Goal: Task Accomplishment & Management: Use online tool/utility

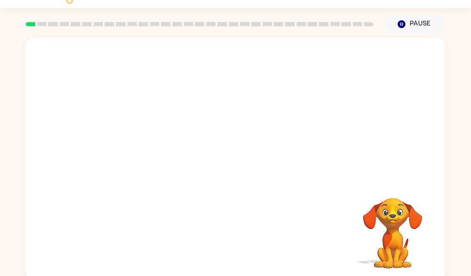
scroll to position [22, 0]
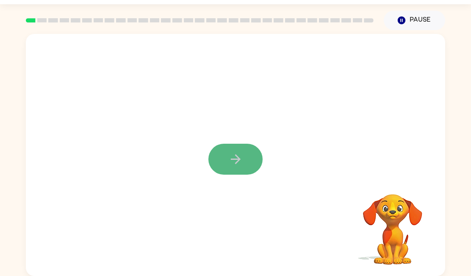
click at [241, 158] on icon "button" at bounding box center [235, 159] width 15 height 15
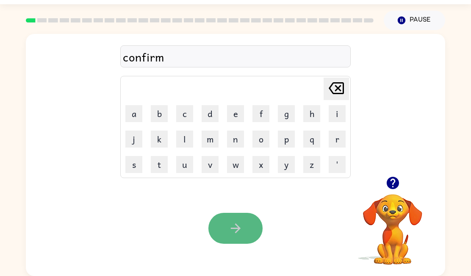
click at [235, 222] on icon "button" at bounding box center [235, 228] width 15 height 15
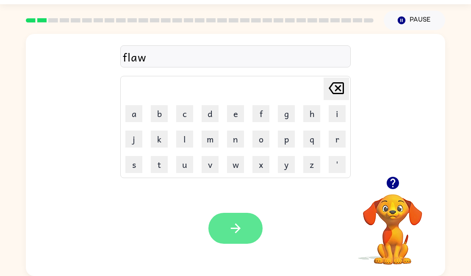
click at [233, 231] on icon "button" at bounding box center [235, 228] width 15 height 15
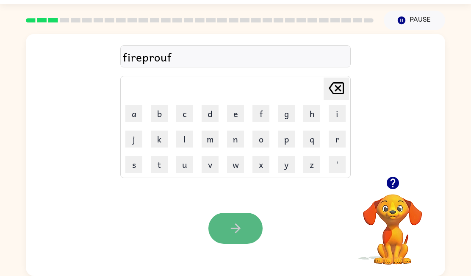
click at [230, 221] on icon "button" at bounding box center [235, 228] width 15 height 15
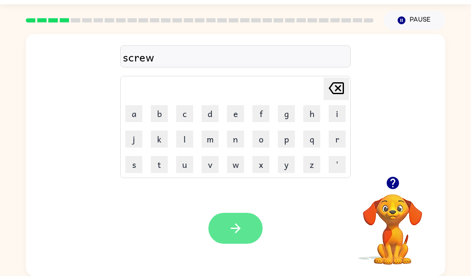
click at [243, 226] on button "button" at bounding box center [235, 228] width 54 height 31
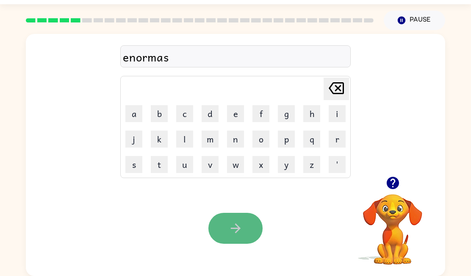
click at [238, 225] on icon "button" at bounding box center [235, 228] width 15 height 15
click at [233, 217] on button "button" at bounding box center [235, 228] width 54 height 31
click at [233, 228] on icon "button" at bounding box center [235, 228] width 15 height 15
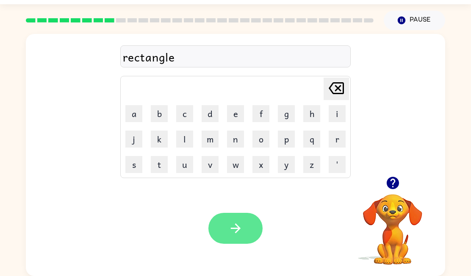
click at [235, 227] on icon "button" at bounding box center [235, 228] width 15 height 15
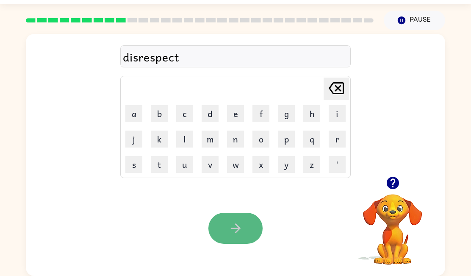
click at [232, 224] on icon "button" at bounding box center [235, 228] width 15 height 15
click at [226, 224] on button "button" at bounding box center [235, 228] width 54 height 31
click at [238, 224] on icon "button" at bounding box center [235, 228] width 15 height 15
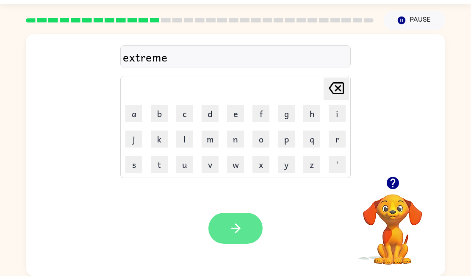
click at [235, 232] on icon "button" at bounding box center [235, 228] width 10 height 10
click at [234, 223] on icon "button" at bounding box center [235, 228] width 15 height 15
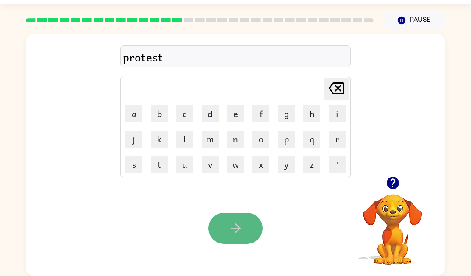
click at [240, 231] on icon "button" at bounding box center [235, 228] width 15 height 15
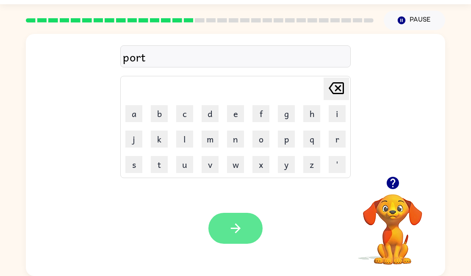
click at [241, 222] on icon "button" at bounding box center [235, 228] width 15 height 15
click at [233, 229] on icon "button" at bounding box center [235, 228] width 15 height 15
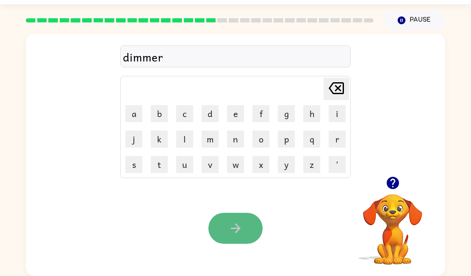
click at [246, 226] on button "button" at bounding box center [235, 228] width 54 height 31
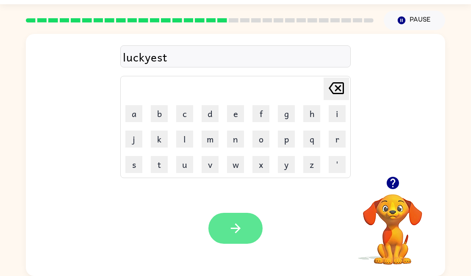
click at [233, 227] on icon "button" at bounding box center [235, 228] width 10 height 10
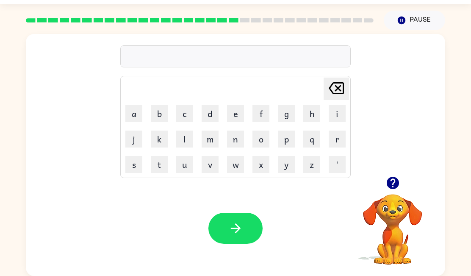
click at [396, 183] on icon "button" at bounding box center [392, 183] width 12 height 12
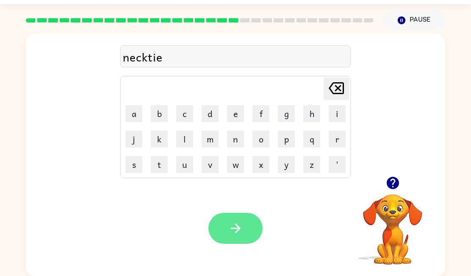
click at [239, 226] on icon "button" at bounding box center [235, 228] width 15 height 15
click at [244, 229] on button "button" at bounding box center [235, 228] width 54 height 31
click at [231, 226] on icon "button" at bounding box center [235, 228] width 15 height 15
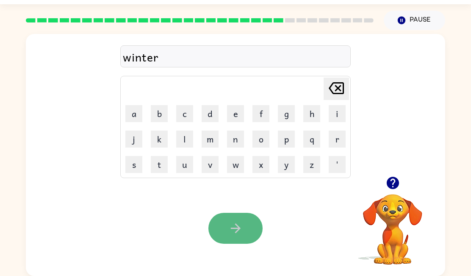
click at [247, 230] on button "button" at bounding box center [235, 228] width 54 height 31
click at [238, 225] on icon "button" at bounding box center [235, 228] width 15 height 15
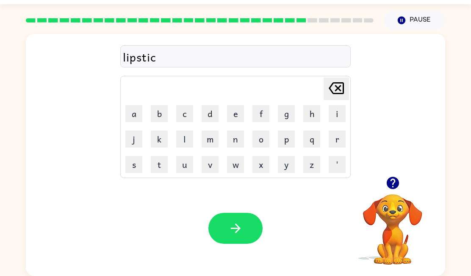
click at [157, 59] on div "lipstic" at bounding box center [235, 57] width 225 height 18
click at [247, 224] on button "button" at bounding box center [235, 228] width 54 height 31
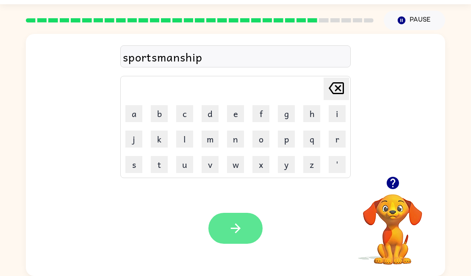
click at [223, 228] on button "button" at bounding box center [235, 228] width 54 height 31
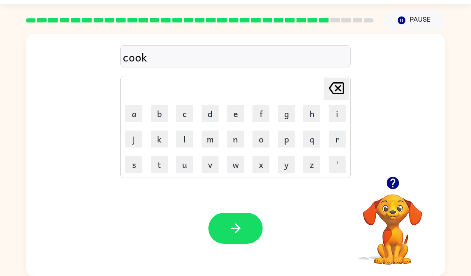
click at [241, 229] on icon "button" at bounding box center [235, 228] width 15 height 15
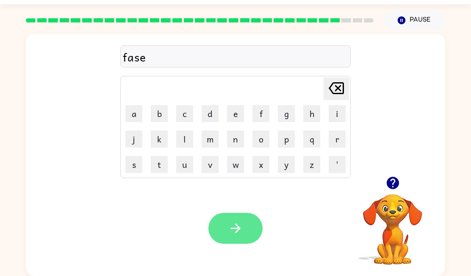
click at [224, 221] on button "button" at bounding box center [235, 228] width 54 height 31
click at [232, 229] on icon "button" at bounding box center [235, 228] width 15 height 15
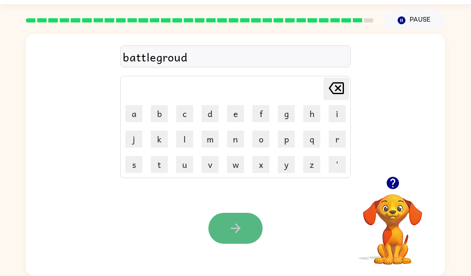
click at [234, 222] on icon "button" at bounding box center [235, 228] width 15 height 15
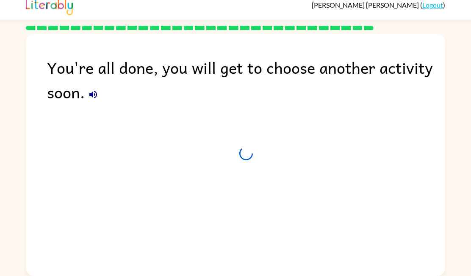
scroll to position [7, 0]
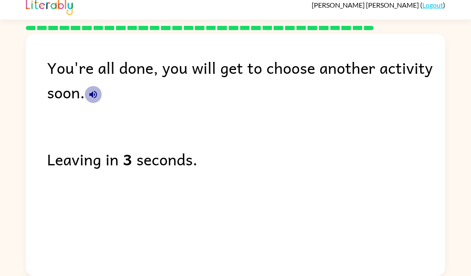
click at [95, 94] on icon "button" at bounding box center [93, 94] width 10 height 10
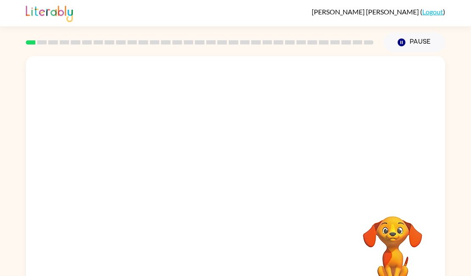
scroll to position [22, 0]
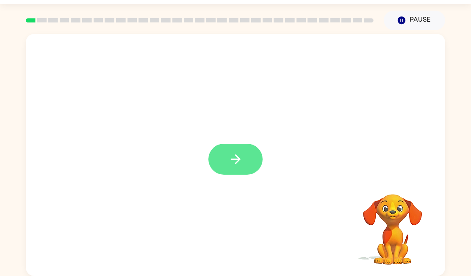
click at [239, 151] on button "button" at bounding box center [235, 159] width 54 height 31
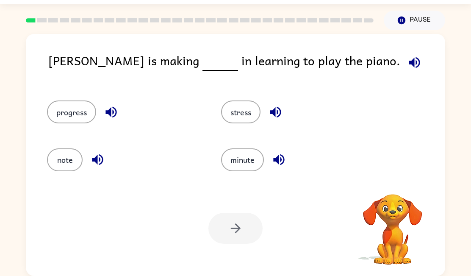
click at [407, 60] on icon "button" at bounding box center [414, 62] width 15 height 15
click at [409, 62] on icon "button" at bounding box center [414, 62] width 11 height 11
click at [95, 158] on icon "button" at bounding box center [97, 159] width 11 height 11
click at [111, 113] on icon "button" at bounding box center [110, 112] width 11 height 11
click at [276, 107] on icon "button" at bounding box center [275, 112] width 15 height 15
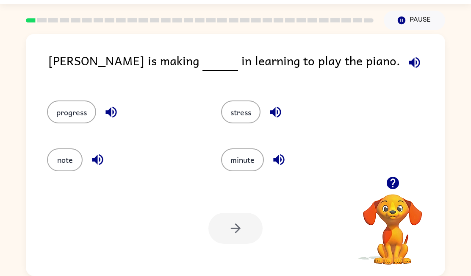
click at [283, 159] on icon "button" at bounding box center [278, 159] width 15 height 15
click at [407, 58] on icon "button" at bounding box center [414, 62] width 15 height 15
click at [68, 119] on button "progress" at bounding box center [71, 111] width 49 height 23
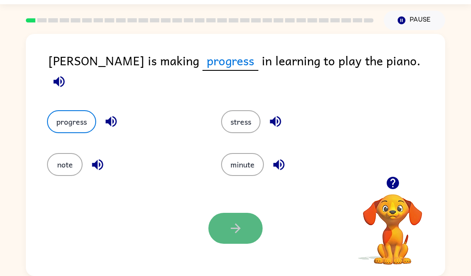
click at [245, 229] on button "button" at bounding box center [235, 228] width 54 height 31
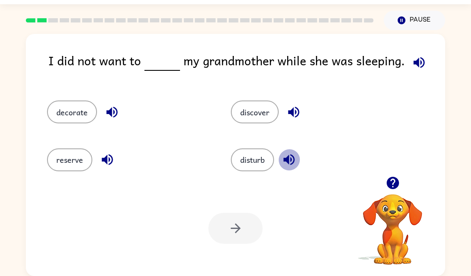
click at [292, 159] on icon "button" at bounding box center [288, 159] width 11 height 11
click at [413, 58] on icon "button" at bounding box center [419, 62] width 15 height 15
click at [247, 162] on button "disturb" at bounding box center [252, 159] width 43 height 23
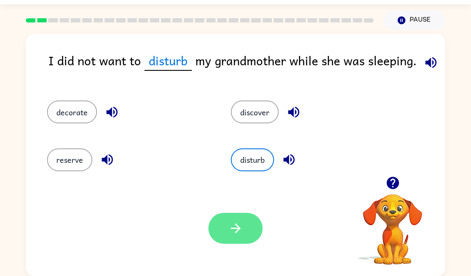
click at [245, 227] on button "button" at bounding box center [235, 228] width 54 height 31
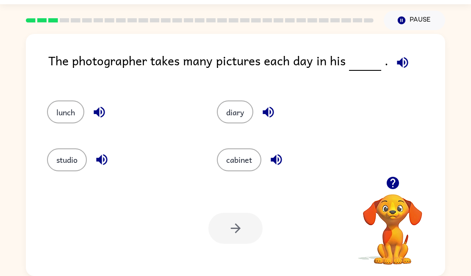
click at [399, 57] on icon "button" at bounding box center [402, 62] width 15 height 15
click at [103, 158] on icon "button" at bounding box center [101, 159] width 15 height 15
click at [403, 63] on icon "button" at bounding box center [402, 62] width 15 height 15
click at [105, 158] on icon "button" at bounding box center [101, 159] width 15 height 15
click at [399, 61] on icon "button" at bounding box center [402, 62] width 15 height 15
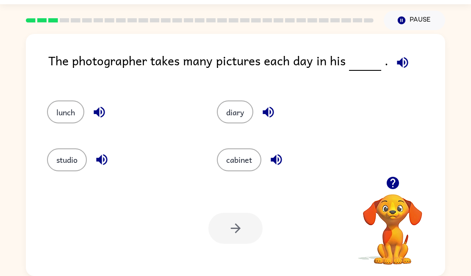
click at [400, 64] on icon "button" at bounding box center [402, 62] width 15 height 15
click at [105, 157] on icon "button" at bounding box center [101, 159] width 15 height 15
click at [57, 163] on button "studio" at bounding box center [67, 159] width 40 height 23
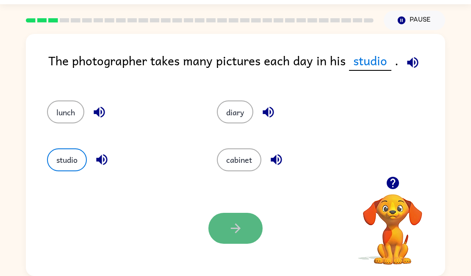
click at [244, 231] on button "button" at bounding box center [235, 228] width 54 height 31
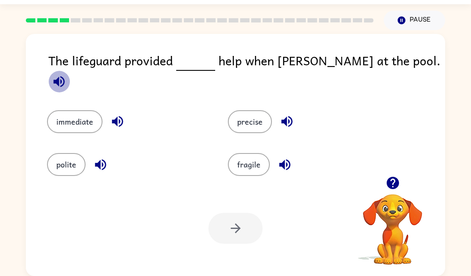
click at [66, 74] on icon "button" at bounding box center [59, 81] width 15 height 15
click at [111, 114] on icon "button" at bounding box center [117, 121] width 15 height 15
click at [100, 165] on icon "button" at bounding box center [100, 164] width 15 height 15
click at [284, 161] on icon "button" at bounding box center [284, 164] width 15 height 15
click at [285, 118] on icon "button" at bounding box center [287, 121] width 15 height 15
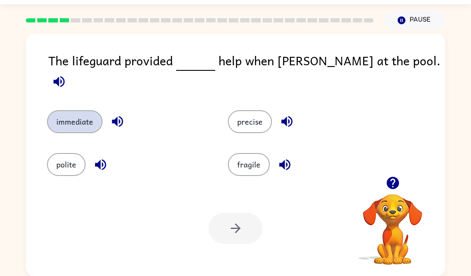
click at [88, 113] on button "immediate" at bounding box center [74, 121] width 55 height 23
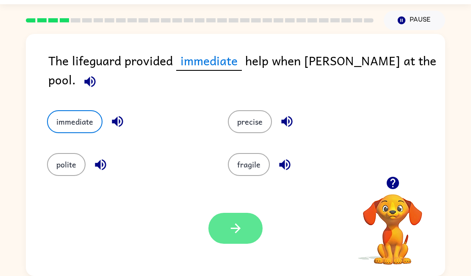
click at [248, 220] on button "button" at bounding box center [235, 228] width 54 height 31
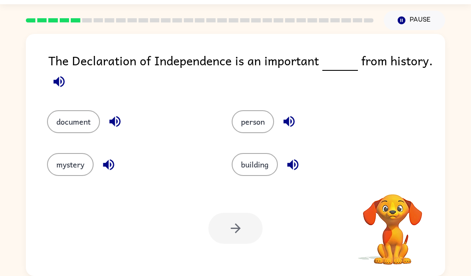
click at [53, 84] on icon "button" at bounding box center [59, 81] width 15 height 15
click at [75, 125] on button "document" at bounding box center [73, 121] width 53 height 23
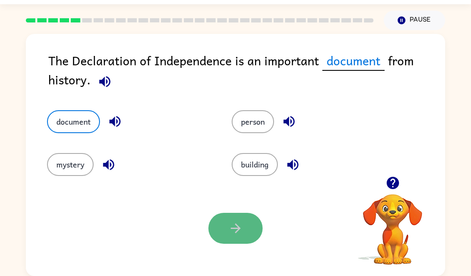
click at [227, 223] on button "button" at bounding box center [235, 228] width 54 height 31
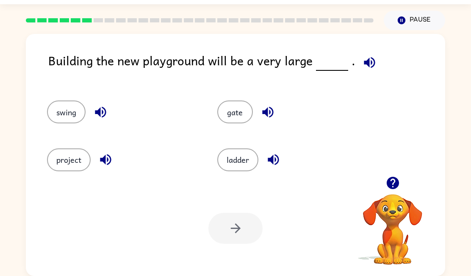
click at [364, 64] on icon "button" at bounding box center [369, 62] width 11 height 11
click at [368, 58] on icon "button" at bounding box center [369, 62] width 11 height 11
click at [79, 161] on button "project" at bounding box center [69, 159] width 44 height 23
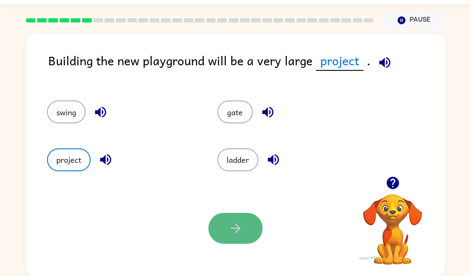
click at [222, 221] on button "button" at bounding box center [235, 228] width 54 height 31
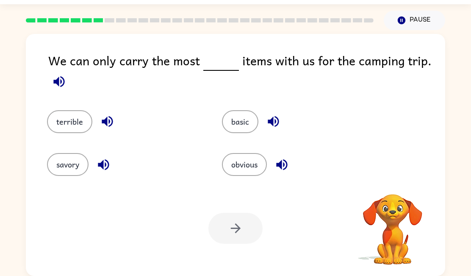
click at [60, 75] on icon "button" at bounding box center [59, 81] width 15 height 15
click at [63, 86] on icon "button" at bounding box center [59, 81] width 15 height 15
click at [78, 126] on button "terrible" at bounding box center [69, 121] width 45 height 23
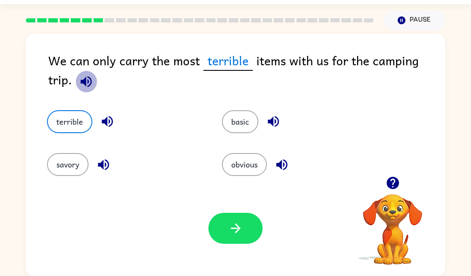
click at [80, 81] on icon "button" at bounding box center [85, 81] width 11 height 11
click at [79, 83] on icon "button" at bounding box center [86, 81] width 15 height 15
click at [83, 123] on button "terrible" at bounding box center [69, 121] width 45 height 23
click at [243, 124] on button "basic" at bounding box center [240, 121] width 36 height 23
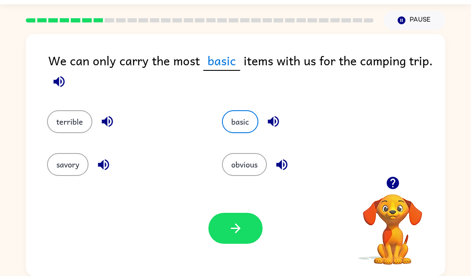
click at [58, 85] on icon "button" at bounding box center [59, 81] width 15 height 15
click at [252, 160] on button "obvious" at bounding box center [244, 164] width 45 height 23
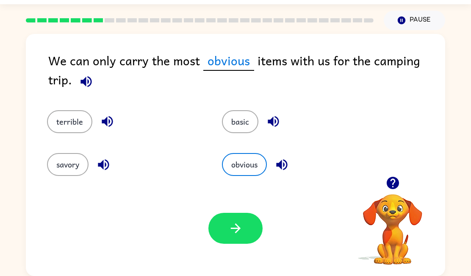
click at [237, 63] on span "obvious" at bounding box center [228, 61] width 51 height 20
click at [72, 70] on span at bounding box center [84, 79] width 25 height 19
click at [80, 79] on icon "button" at bounding box center [85, 81] width 11 height 11
click at [71, 166] on button "savory" at bounding box center [68, 164] width 42 height 23
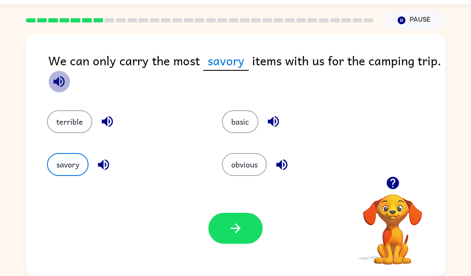
click at [59, 79] on icon "button" at bounding box center [58, 81] width 11 height 11
click at [238, 112] on button "basic" at bounding box center [240, 121] width 36 height 23
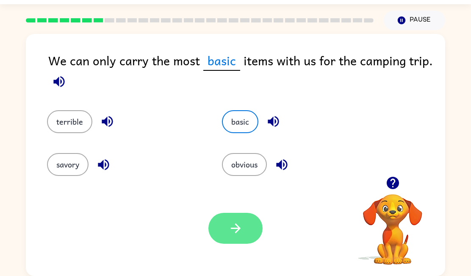
click at [240, 235] on icon "button" at bounding box center [235, 228] width 15 height 15
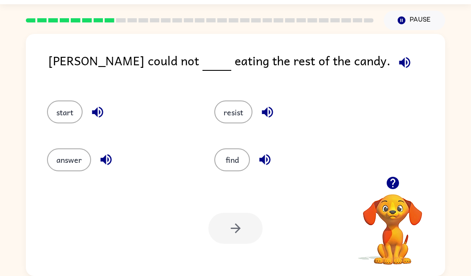
click at [397, 64] on icon "button" at bounding box center [404, 62] width 15 height 15
click at [236, 113] on button "resist" at bounding box center [233, 111] width 38 height 23
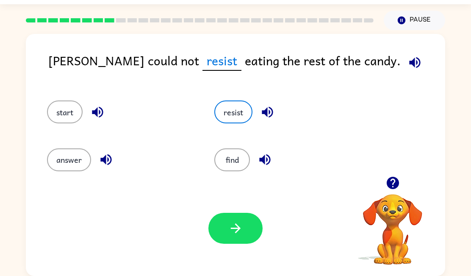
click at [238, 244] on div "Your browser must support playing .mp4 files to use Literably. Please try using…" at bounding box center [235, 227] width 419 height 95
click at [238, 235] on icon "button" at bounding box center [235, 228] width 15 height 15
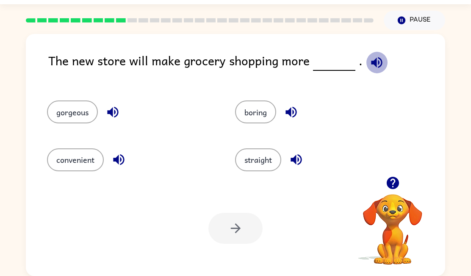
click at [374, 61] on icon "button" at bounding box center [376, 62] width 11 height 11
click at [74, 167] on button "convenient" at bounding box center [75, 159] width 57 height 23
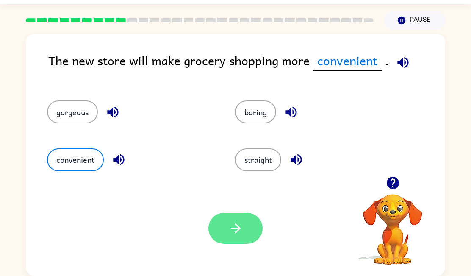
click at [243, 229] on icon "button" at bounding box center [235, 228] width 15 height 15
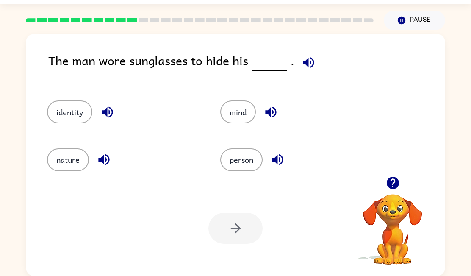
click at [305, 60] on icon "button" at bounding box center [308, 62] width 11 height 11
click at [58, 105] on button "identity" at bounding box center [69, 111] width 45 height 23
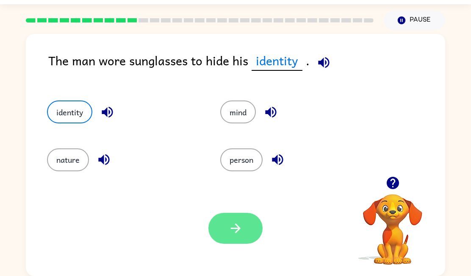
click at [234, 231] on icon "button" at bounding box center [235, 228] width 15 height 15
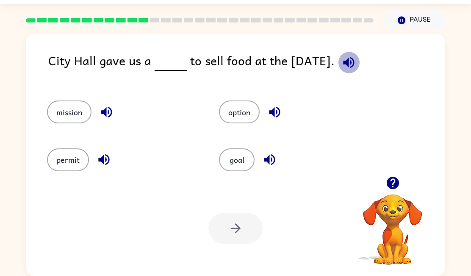
click at [350, 66] on icon "button" at bounding box center [348, 62] width 15 height 15
click at [69, 169] on button "permit" at bounding box center [68, 159] width 42 height 23
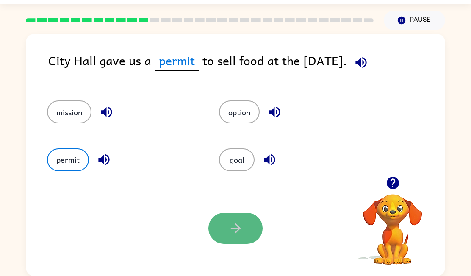
click at [241, 238] on button "button" at bounding box center [235, 228] width 54 height 31
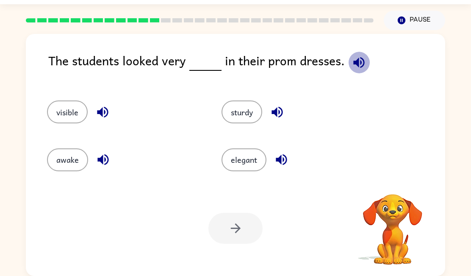
click at [353, 63] on icon "button" at bounding box center [358, 62] width 11 height 11
click at [249, 166] on button "elegant" at bounding box center [244, 159] width 45 height 23
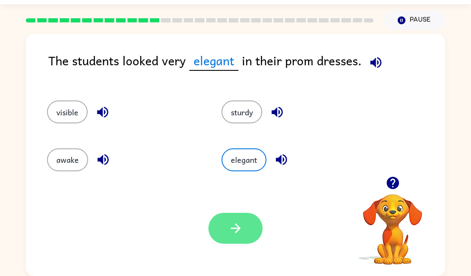
click at [231, 215] on button "button" at bounding box center [235, 228] width 54 height 31
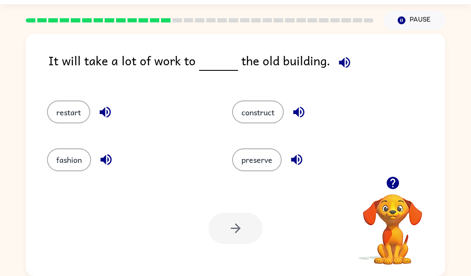
click at [339, 64] on icon "button" at bounding box center [344, 62] width 11 height 11
click at [248, 119] on button "construct" at bounding box center [258, 111] width 52 height 23
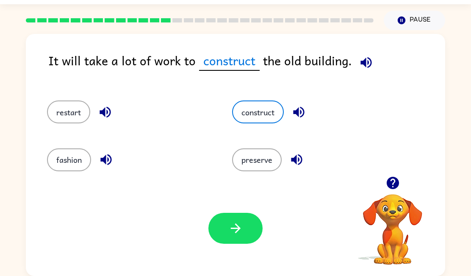
click at [367, 63] on icon "button" at bounding box center [366, 62] width 15 height 15
click at [243, 156] on button "preserve" at bounding box center [257, 159] width 50 height 23
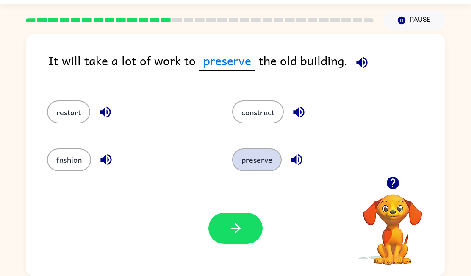
click at [268, 154] on button "preserve" at bounding box center [257, 159] width 50 height 23
click at [291, 160] on icon "button" at bounding box center [296, 159] width 15 height 15
click at [301, 158] on icon "button" at bounding box center [296, 159] width 15 height 15
click at [304, 115] on icon "button" at bounding box center [298, 112] width 11 height 11
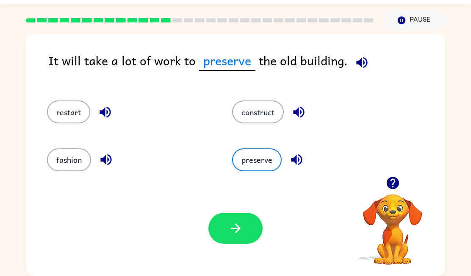
click at [110, 109] on icon "button" at bounding box center [105, 112] width 11 height 11
click at [104, 165] on icon "button" at bounding box center [106, 159] width 15 height 15
click at [298, 154] on icon "button" at bounding box center [296, 159] width 15 height 15
click at [299, 161] on icon "button" at bounding box center [296, 159] width 11 height 11
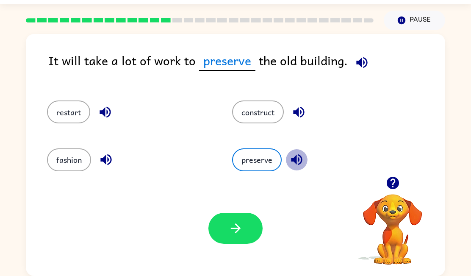
click at [299, 161] on icon "button" at bounding box center [296, 159] width 15 height 15
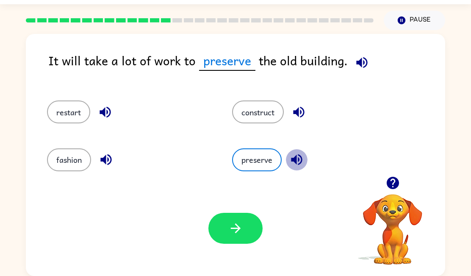
click at [299, 161] on icon "button" at bounding box center [296, 159] width 15 height 15
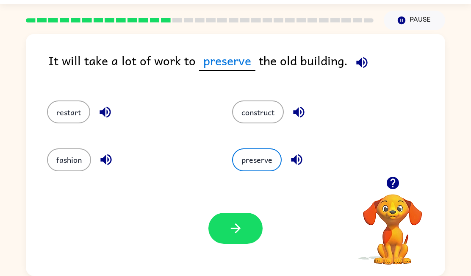
click at [299, 161] on icon "button" at bounding box center [296, 159] width 15 height 15
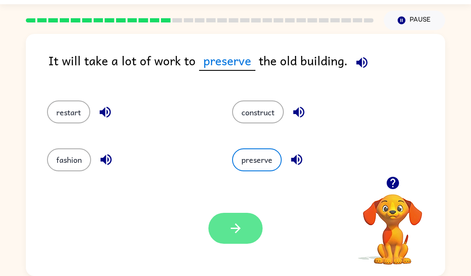
click at [219, 224] on button "button" at bounding box center [235, 228] width 54 height 31
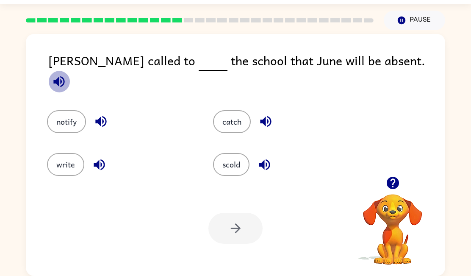
click at [66, 74] on icon "button" at bounding box center [59, 81] width 15 height 15
click at [70, 110] on button "notify" at bounding box center [66, 121] width 39 height 23
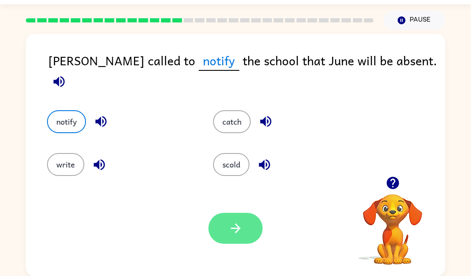
click at [241, 233] on icon "button" at bounding box center [235, 228] width 15 height 15
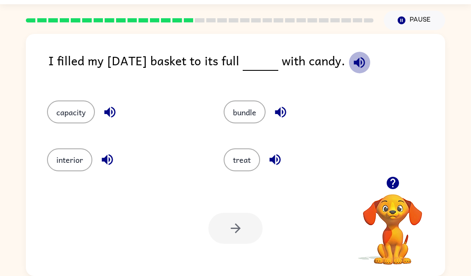
click at [367, 65] on icon "button" at bounding box center [359, 62] width 15 height 15
click at [81, 116] on button "capacity" at bounding box center [71, 111] width 48 height 23
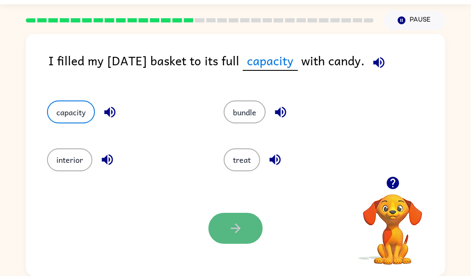
click at [246, 217] on button "button" at bounding box center [235, 228] width 54 height 31
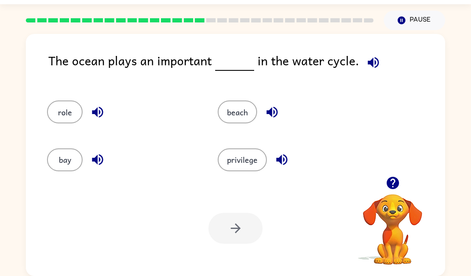
click at [363, 57] on button "button" at bounding box center [374, 63] width 22 height 22
click at [76, 105] on button "role" at bounding box center [65, 111] width 36 height 23
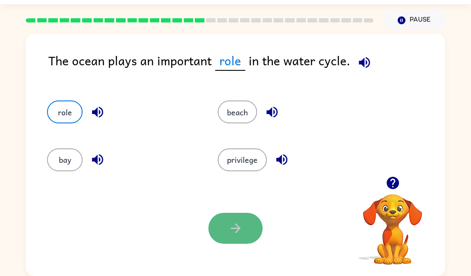
click at [229, 225] on icon "button" at bounding box center [235, 228] width 15 height 15
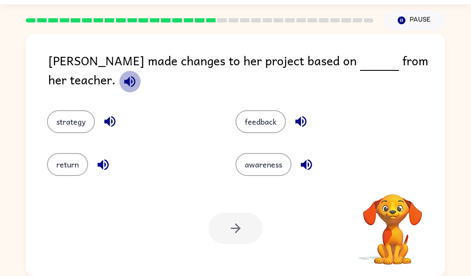
click at [137, 74] on icon "button" at bounding box center [129, 81] width 15 height 15
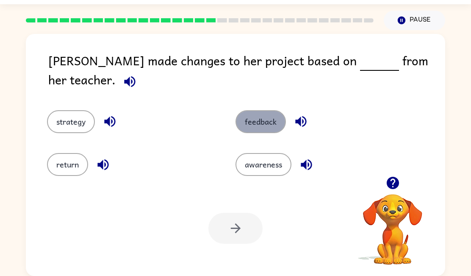
click at [272, 110] on button "feedback" at bounding box center [260, 121] width 50 height 23
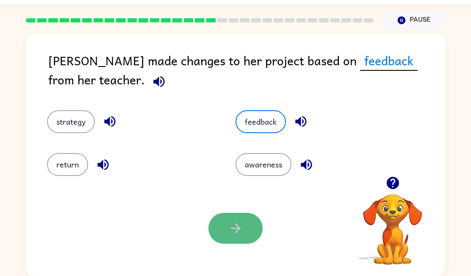
click at [247, 222] on button "button" at bounding box center [235, 228] width 54 height 31
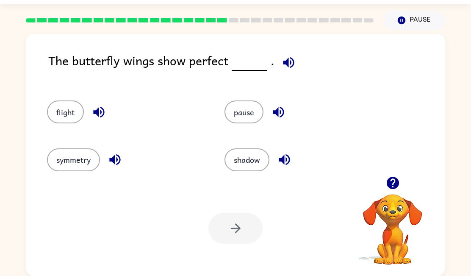
click at [290, 62] on icon "button" at bounding box center [288, 62] width 15 height 15
click at [288, 63] on icon "button" at bounding box center [288, 62] width 11 height 11
click at [74, 159] on button "symmetry" at bounding box center [73, 159] width 53 height 23
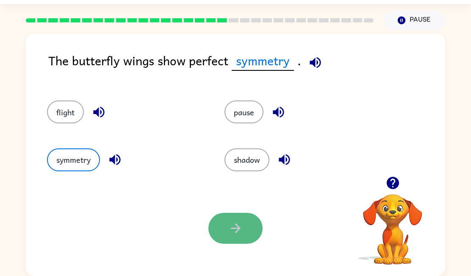
click at [231, 232] on icon "button" at bounding box center [235, 228] width 15 height 15
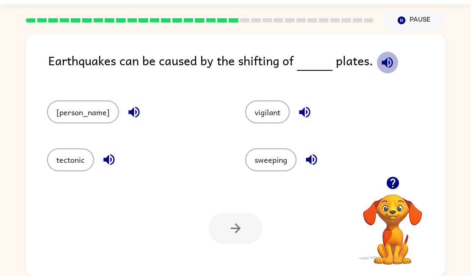
click at [384, 64] on icon "button" at bounding box center [387, 62] width 15 height 15
click at [297, 114] on icon "button" at bounding box center [304, 112] width 15 height 15
click at [111, 157] on icon "button" at bounding box center [109, 159] width 15 height 15
click at [68, 167] on button "tectonic" at bounding box center [70, 159] width 47 height 23
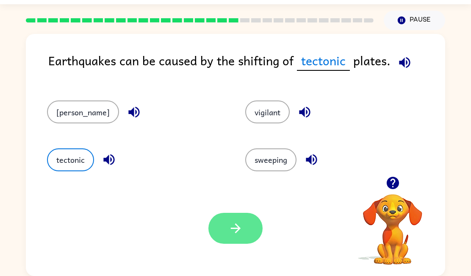
click at [239, 220] on button "button" at bounding box center [235, 228] width 54 height 31
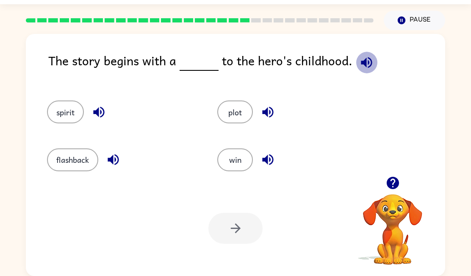
click at [365, 61] on icon "button" at bounding box center [366, 62] width 11 height 11
click at [87, 157] on button "flashback" at bounding box center [72, 159] width 51 height 23
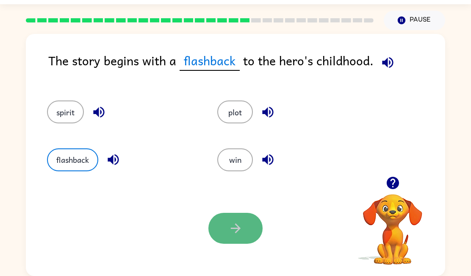
click at [235, 230] on icon "button" at bounding box center [235, 228] width 15 height 15
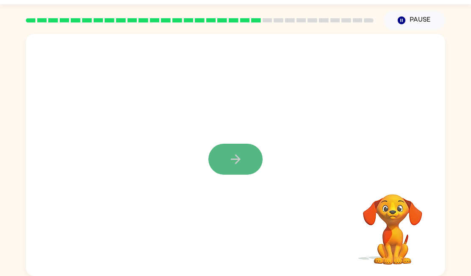
click at [239, 154] on icon "button" at bounding box center [235, 159] width 15 height 15
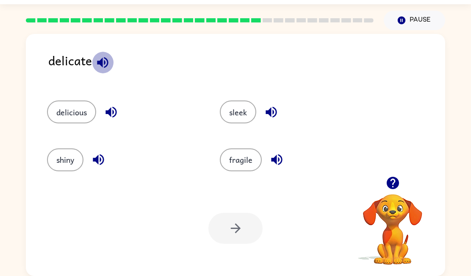
click at [106, 58] on icon "button" at bounding box center [102, 62] width 15 height 15
click at [247, 165] on button "fragile" at bounding box center [241, 159] width 42 height 23
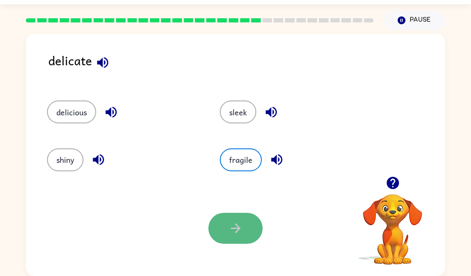
click at [229, 220] on button "button" at bounding box center [235, 228] width 54 height 31
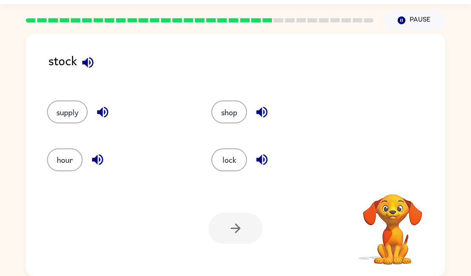
click at [87, 63] on icon "button" at bounding box center [87, 62] width 11 height 11
click at [75, 116] on button "supply" at bounding box center [67, 111] width 41 height 23
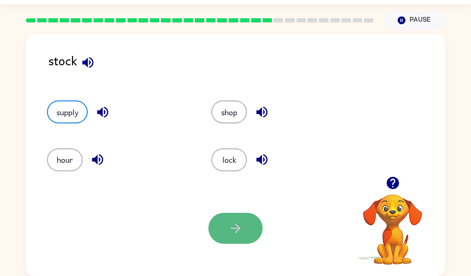
click at [245, 228] on button "button" at bounding box center [235, 228] width 54 height 31
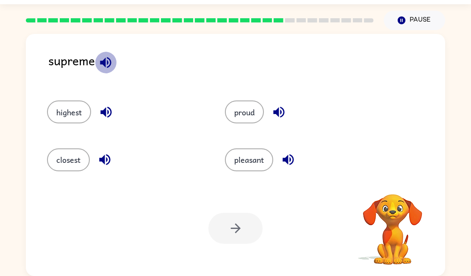
click at [106, 58] on icon "button" at bounding box center [105, 62] width 15 height 15
click at [71, 113] on button "highest" at bounding box center [69, 111] width 44 height 23
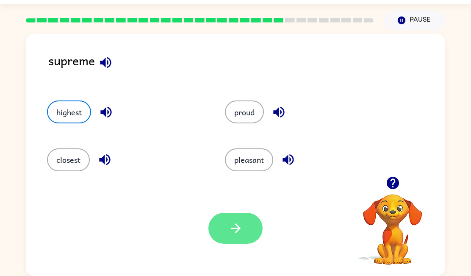
click at [240, 234] on icon "button" at bounding box center [235, 228] width 15 height 15
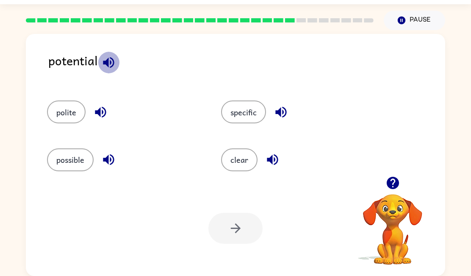
click at [112, 63] on icon "button" at bounding box center [108, 62] width 15 height 15
click at [67, 162] on button "possible" at bounding box center [70, 159] width 47 height 23
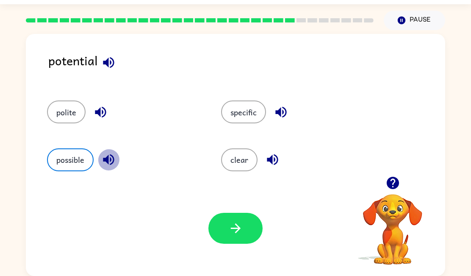
click at [104, 157] on icon "button" at bounding box center [108, 159] width 15 height 15
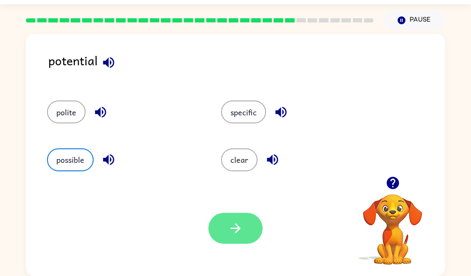
click at [239, 228] on icon "button" at bounding box center [235, 228] width 10 height 10
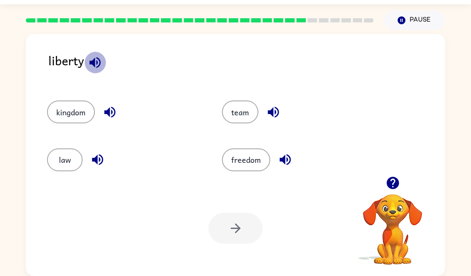
click at [98, 64] on icon "button" at bounding box center [95, 62] width 15 height 15
click at [247, 156] on button "freedom" at bounding box center [246, 159] width 48 height 23
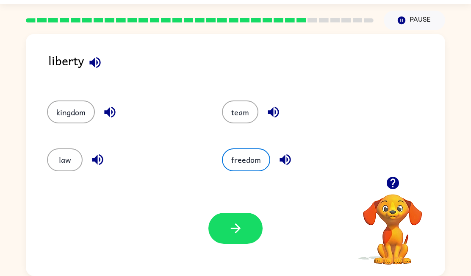
click at [95, 65] on icon "button" at bounding box center [95, 62] width 15 height 15
click at [94, 150] on button "button" at bounding box center [98, 160] width 22 height 22
click at [290, 165] on icon "button" at bounding box center [285, 159] width 15 height 15
click at [69, 158] on button "law" at bounding box center [65, 159] width 36 height 23
click at [235, 161] on button "freedom" at bounding box center [246, 159] width 48 height 23
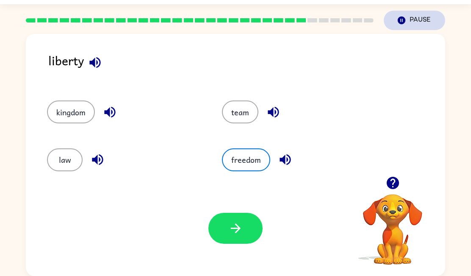
click at [403, 23] on icon "button" at bounding box center [402, 21] width 8 height 8
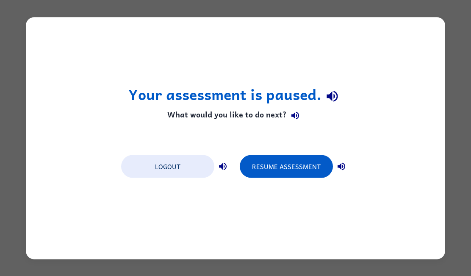
click at [188, 267] on div "Your assessment is paused. What would you like to do next? Logout Resume Assess…" at bounding box center [235, 138] width 471 height 276
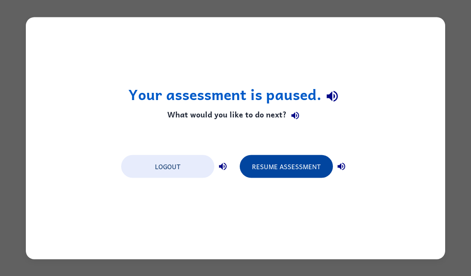
click at [313, 168] on button "Resume Assessment" at bounding box center [286, 166] width 93 height 23
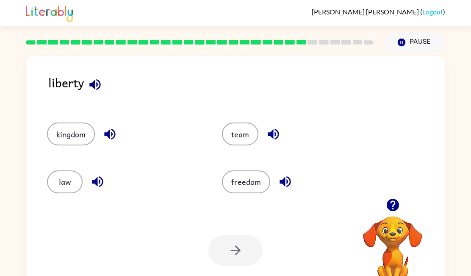
click at [95, 81] on icon "button" at bounding box center [95, 84] width 15 height 15
click at [278, 181] on icon "button" at bounding box center [285, 181] width 15 height 15
click at [229, 178] on button "freedom" at bounding box center [246, 181] width 48 height 23
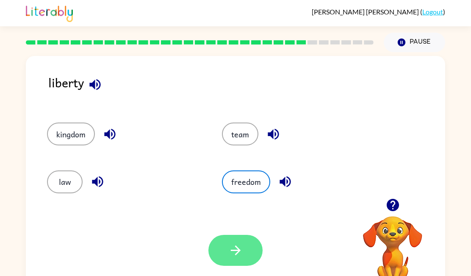
click at [228, 242] on button "button" at bounding box center [235, 250] width 54 height 31
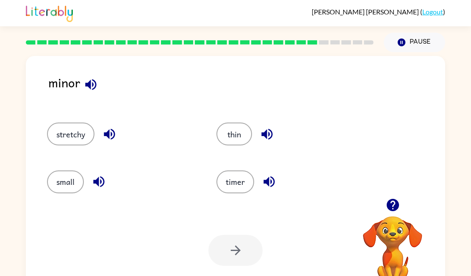
click at [88, 88] on icon "button" at bounding box center [90, 84] width 15 height 15
click at [71, 179] on button "small" at bounding box center [65, 181] width 37 height 23
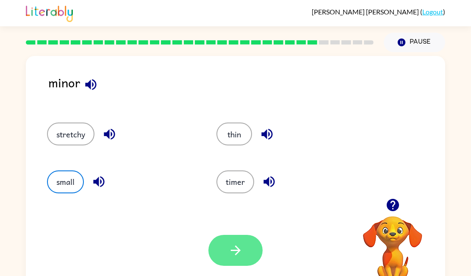
click at [249, 253] on button "button" at bounding box center [235, 250] width 54 height 31
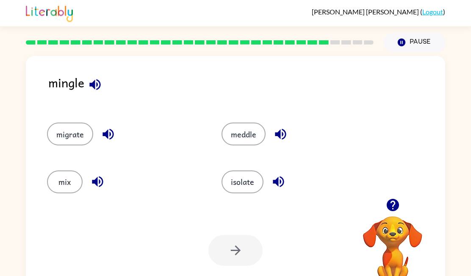
click at [93, 86] on icon "button" at bounding box center [94, 84] width 11 height 11
click at [112, 141] on icon "button" at bounding box center [108, 134] width 15 height 15
click at [107, 185] on button "button" at bounding box center [98, 182] width 22 height 22
click at [276, 179] on icon "button" at bounding box center [278, 181] width 15 height 15
click at [279, 138] on icon "button" at bounding box center [280, 134] width 15 height 15
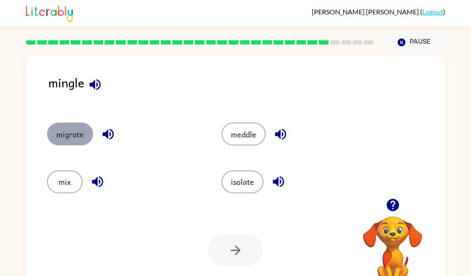
click at [60, 138] on button "migrate" at bounding box center [70, 133] width 46 height 23
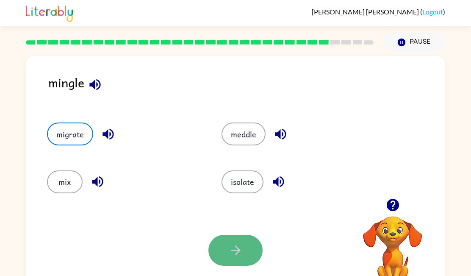
click at [238, 257] on icon "button" at bounding box center [235, 250] width 15 height 15
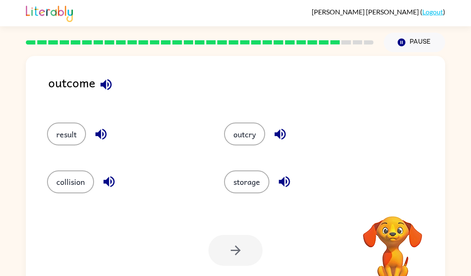
click at [106, 87] on icon "button" at bounding box center [106, 84] width 15 height 15
click at [66, 132] on button "result" at bounding box center [66, 133] width 39 height 23
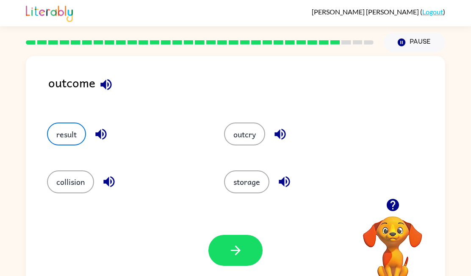
click at [235, 227] on div "Your browser must support playing .mp4 files to use Literably. Please try using…" at bounding box center [235, 249] width 419 height 95
click at [235, 249] on icon "button" at bounding box center [235, 250] width 10 height 10
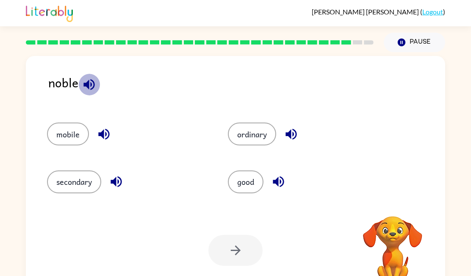
click at [90, 81] on icon "button" at bounding box center [89, 84] width 15 height 15
click at [249, 186] on button "good" at bounding box center [246, 181] width 36 height 23
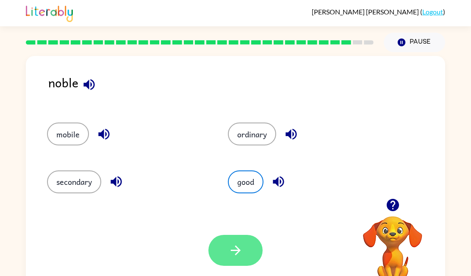
click at [224, 253] on button "button" at bounding box center [235, 250] width 54 height 31
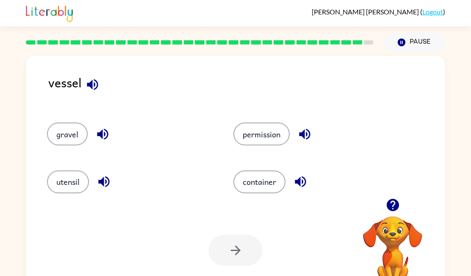
click at [91, 80] on icon "button" at bounding box center [92, 84] width 11 height 11
click at [274, 187] on button "container" at bounding box center [259, 181] width 52 height 23
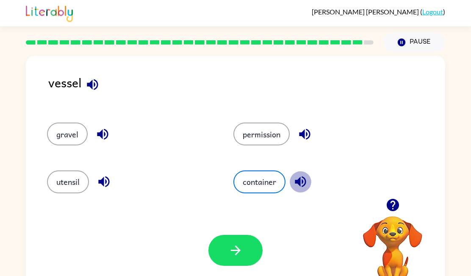
click at [306, 177] on icon "button" at bounding box center [300, 181] width 15 height 15
click at [310, 130] on icon "button" at bounding box center [304, 134] width 15 height 15
click at [100, 134] on icon "button" at bounding box center [102, 134] width 11 height 11
click at [103, 177] on icon "button" at bounding box center [104, 181] width 15 height 15
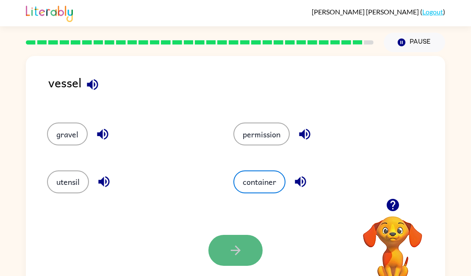
click at [224, 255] on button "button" at bounding box center [235, 250] width 54 height 31
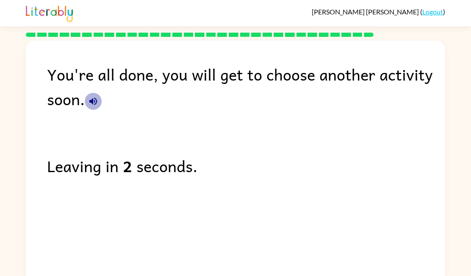
click at [94, 102] on icon "button" at bounding box center [93, 101] width 8 height 8
